Goal: Information Seeking & Learning: Learn about a topic

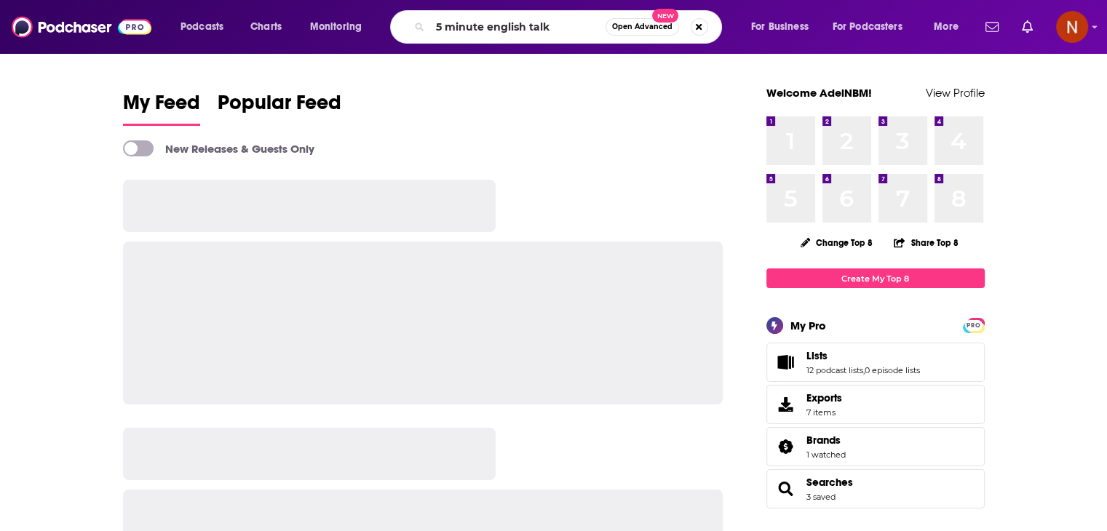
type input "5 minute english talk"
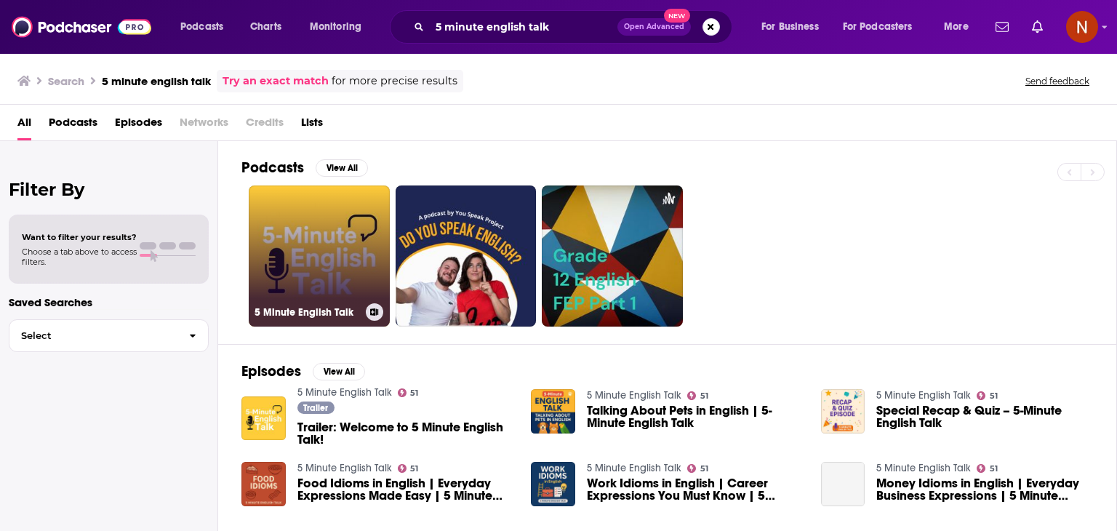
click at [308, 242] on link "5 Minute English Talk" at bounding box center [319, 256] width 141 height 141
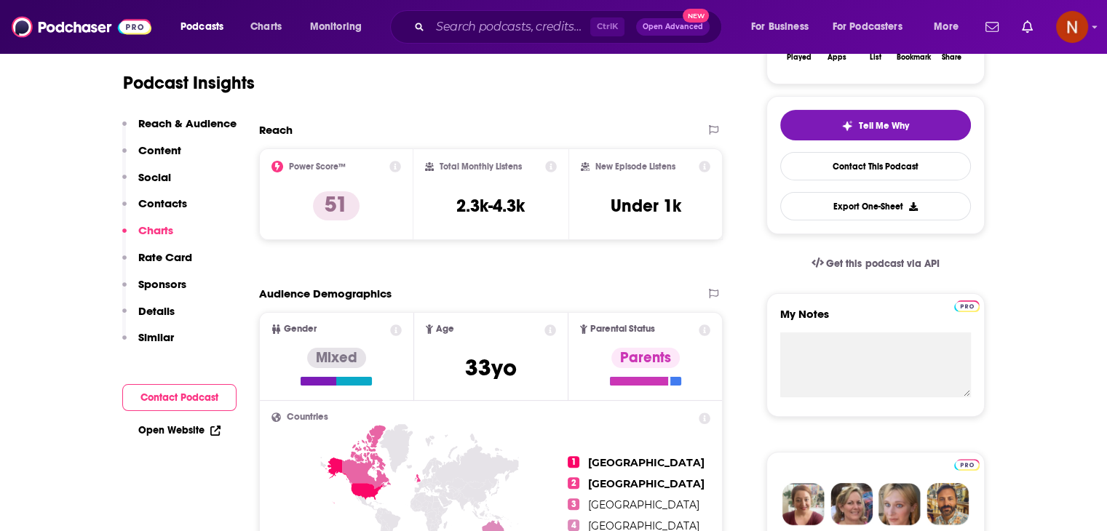
scroll to position [1193, 0]
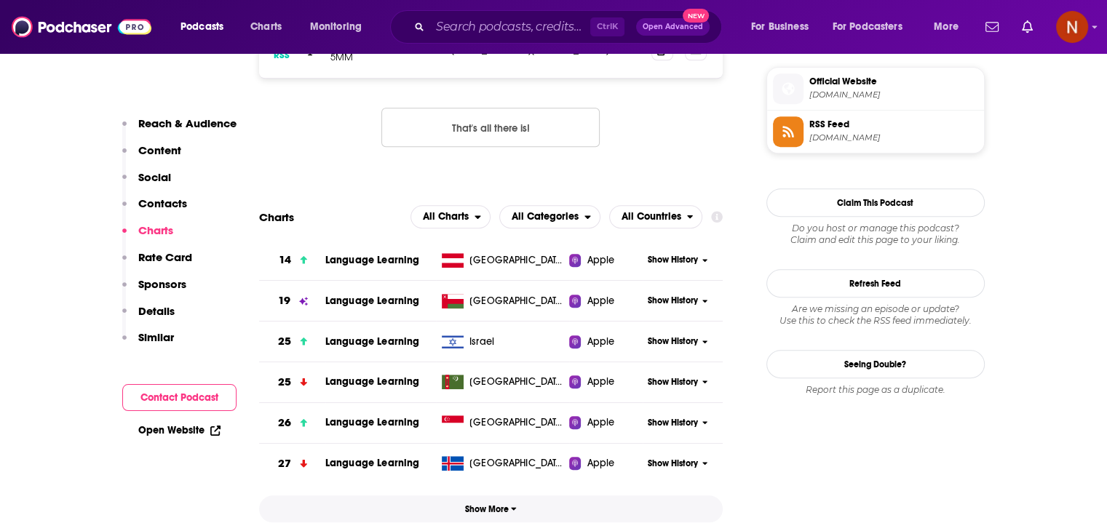
click at [508, 510] on span "Show More" at bounding box center [491, 509] width 52 height 10
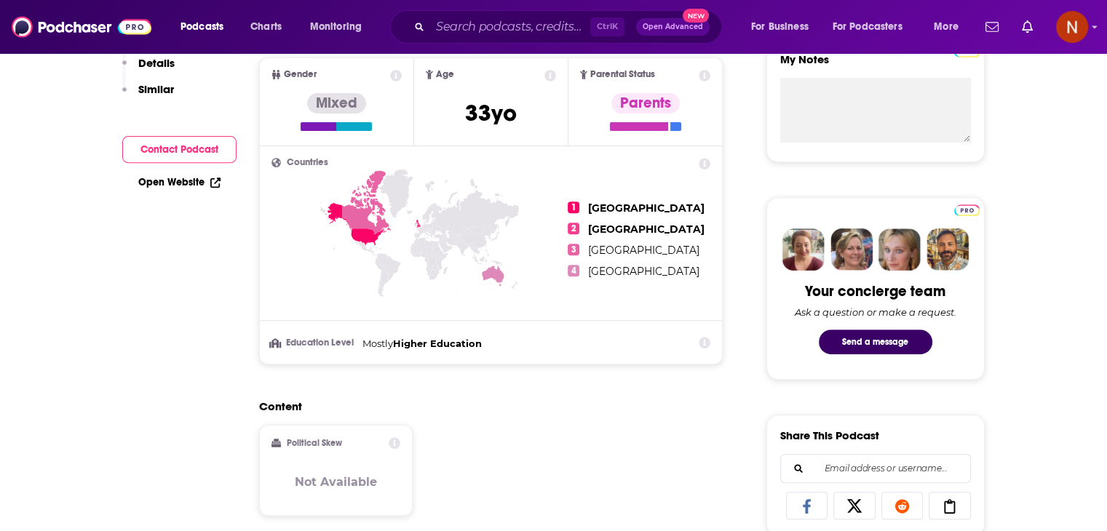
scroll to position [0, 0]
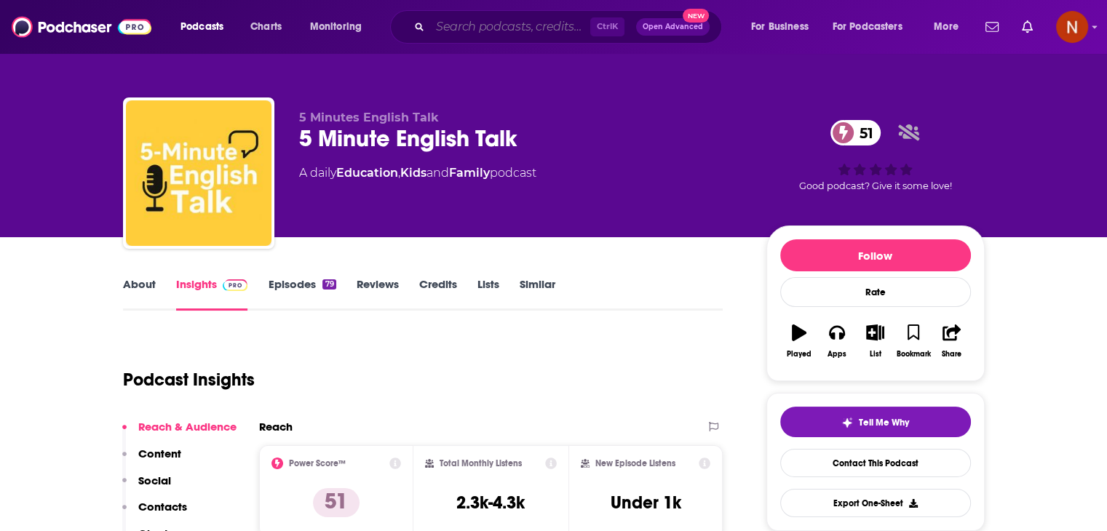
click at [541, 25] on input "Search podcasts, credits, & more..." at bounding box center [510, 26] width 160 height 23
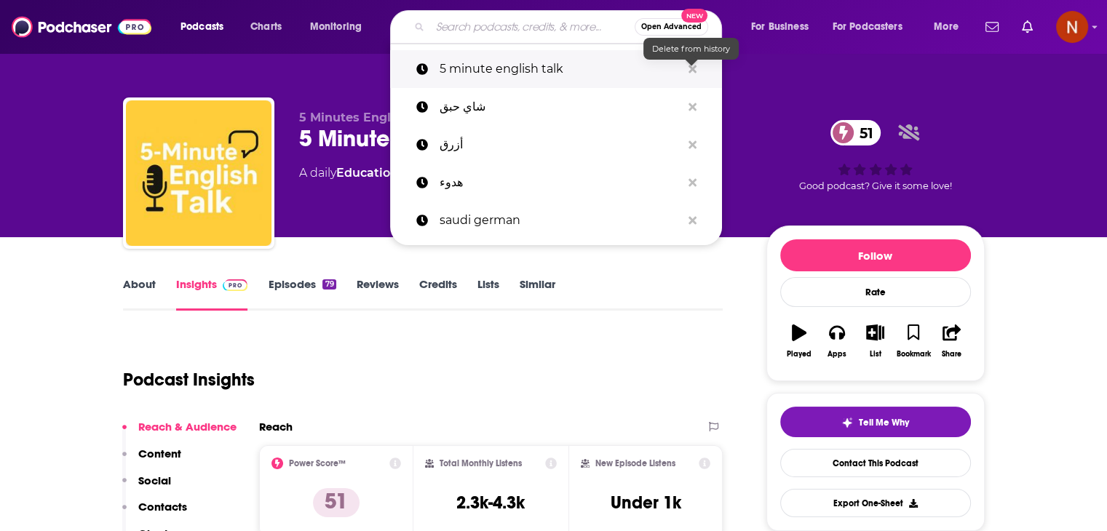
click at [693, 71] on icon "Search podcasts, credits, & more..." at bounding box center [692, 69] width 8 height 8
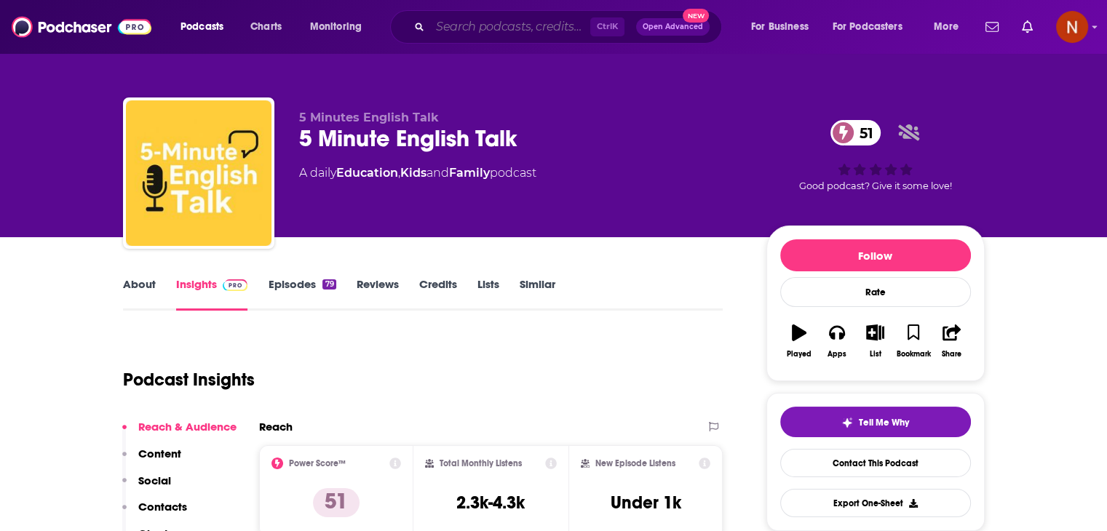
click at [477, 23] on input "Search podcasts, credits, & more..." at bounding box center [510, 26] width 160 height 23
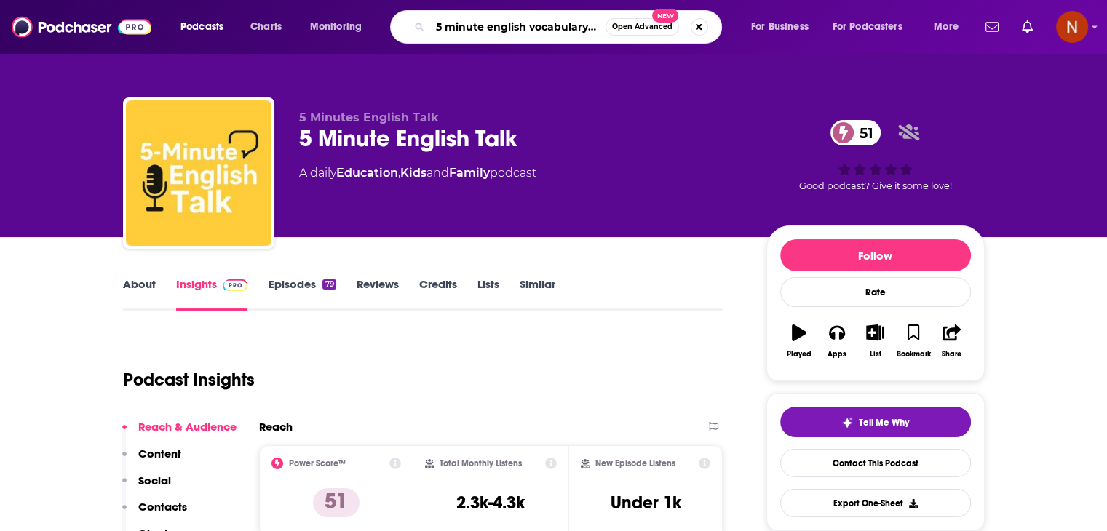
scroll to position [0, 20]
type input "5 minute english vocabulary show"
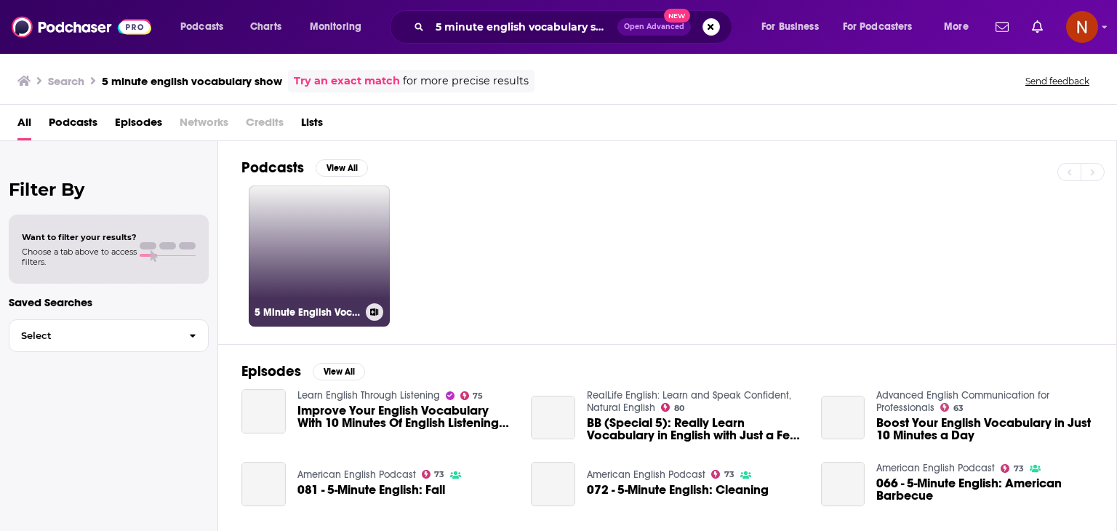
click at [328, 251] on link "5 Minute English Vocabulary Show" at bounding box center [319, 256] width 141 height 141
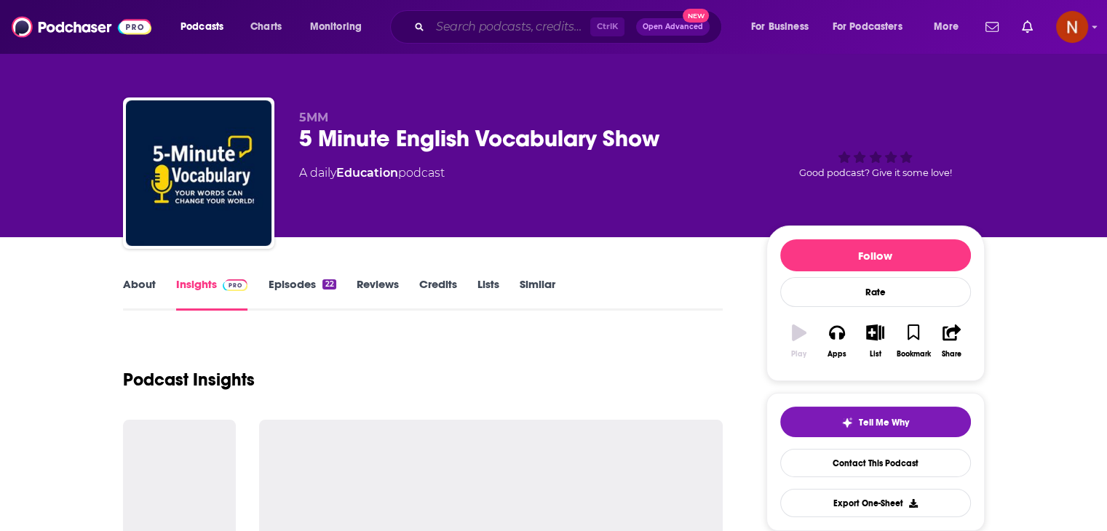
click at [502, 36] on input "Search podcasts, credits, & more..." at bounding box center [510, 26] width 160 height 23
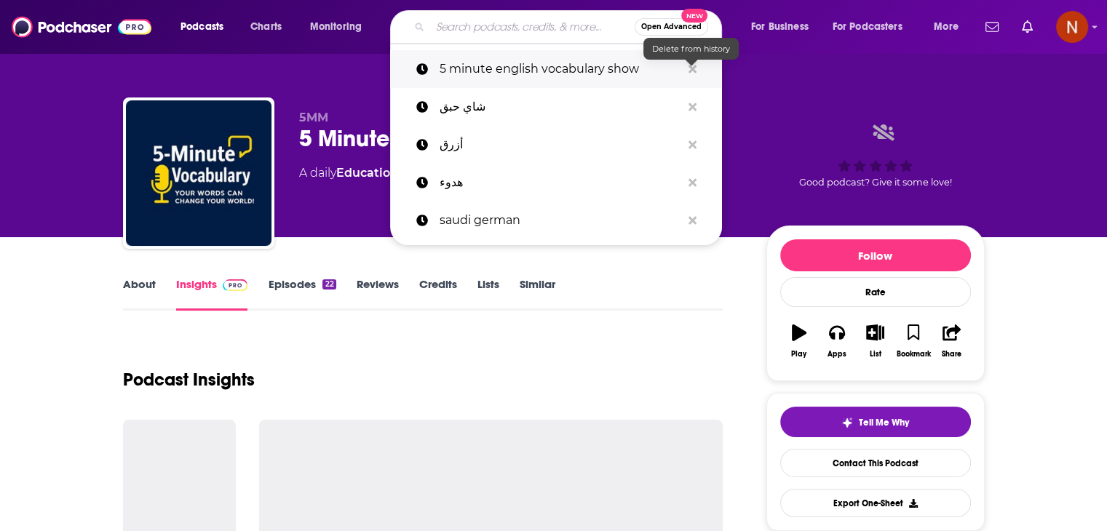
click at [693, 71] on icon "Search podcasts, credits, & more..." at bounding box center [692, 69] width 8 height 8
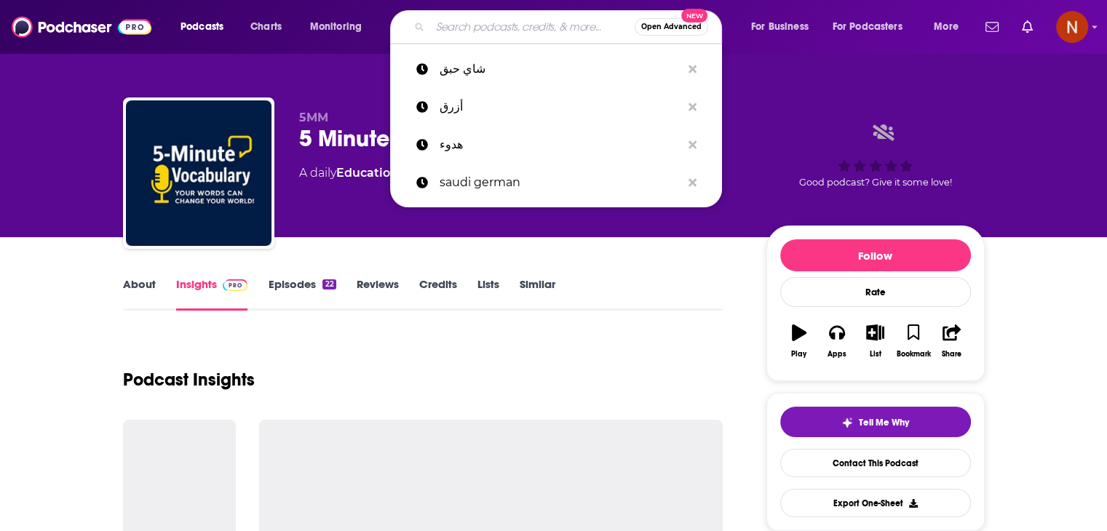
click at [757, 68] on div "5MM 5 Minute English Vocabulary Show A daily Education podcast Good podcast? Gi…" at bounding box center [553, 118] width 931 height 237
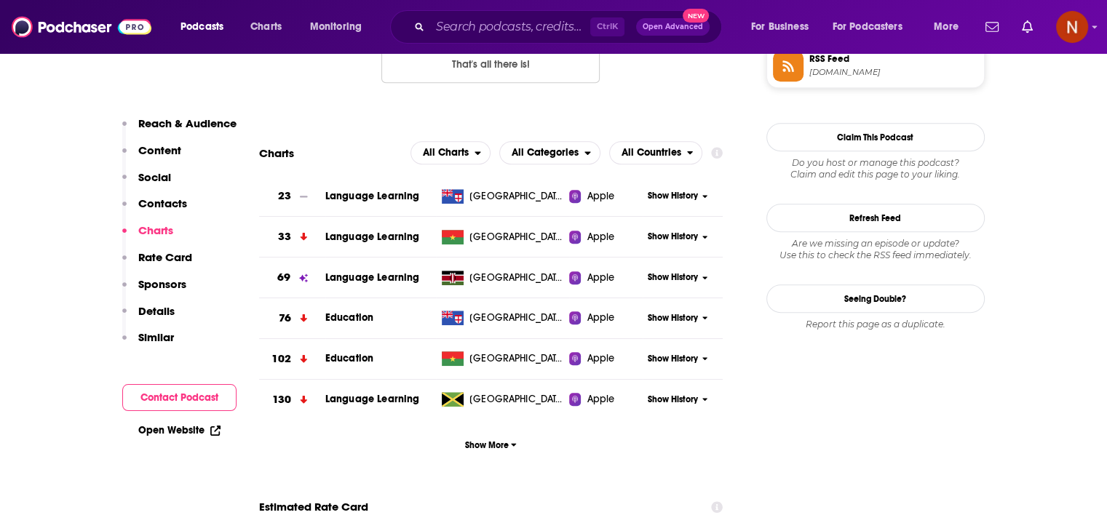
scroll to position [1272, 0]
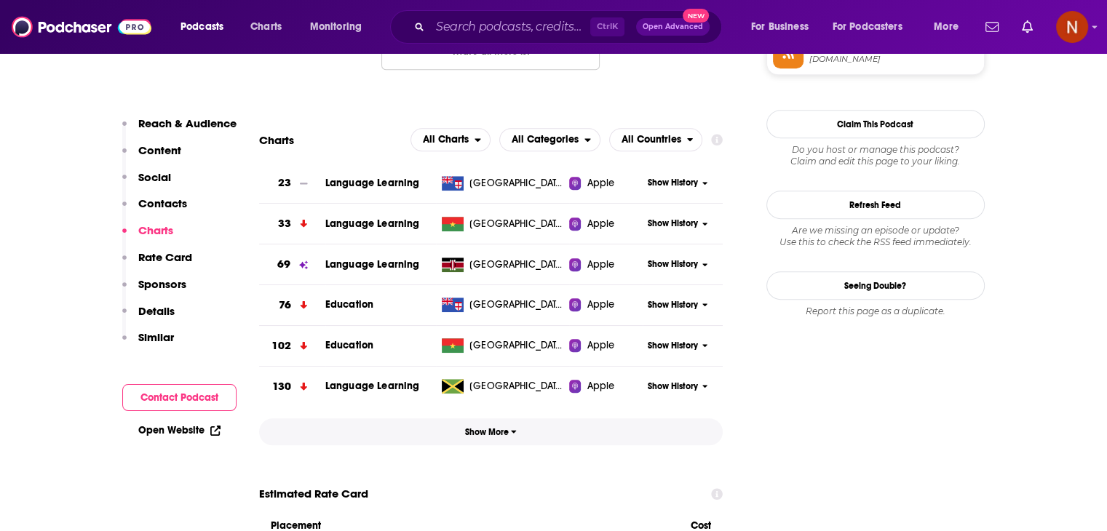
click at [511, 428] on icon "button" at bounding box center [514, 431] width 6 height 9
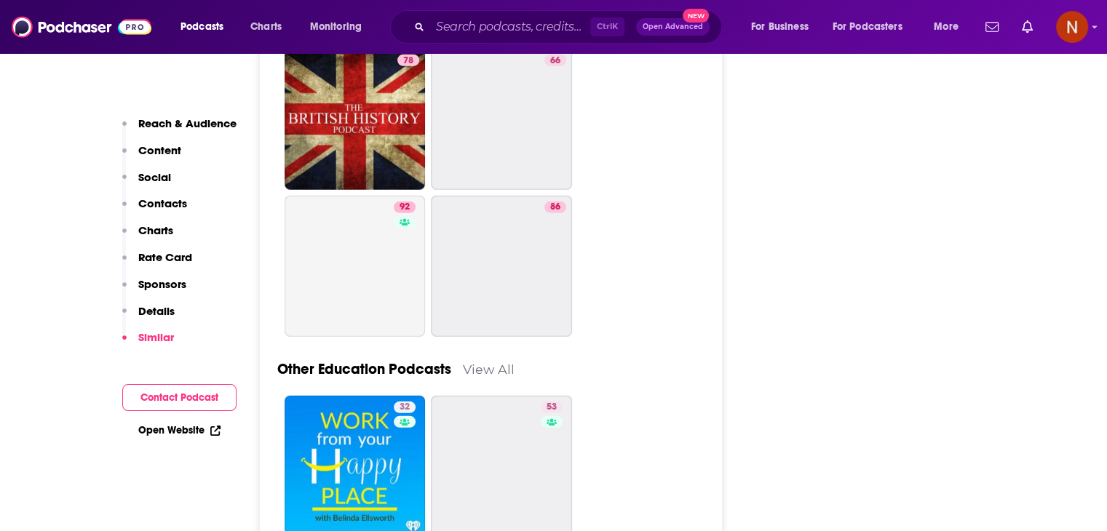
scroll to position [4033, 0]
